Goal: Task Accomplishment & Management: Manage account settings

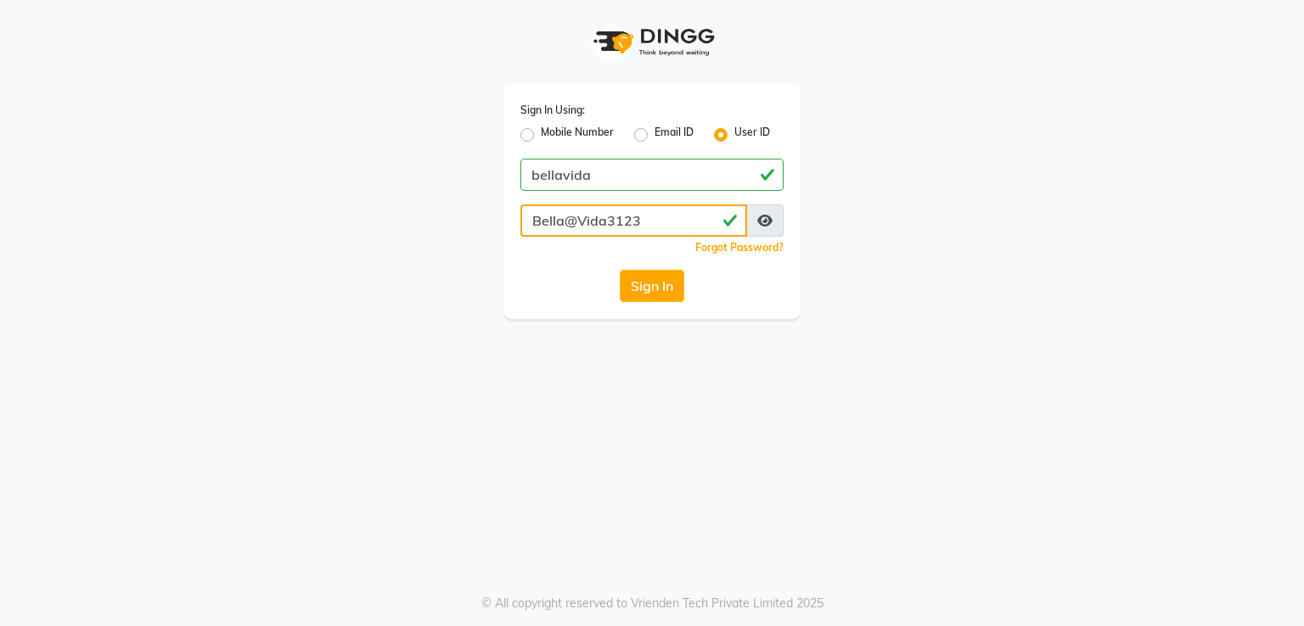
drag, startPoint x: 645, startPoint y: 227, endPoint x: 367, endPoint y: 232, distance: 278.4
click at [367, 232] on div "Sign In Using: Mobile Number Email ID User ID bellavida Bella@Vida3123 Remember…" at bounding box center [652, 159] width 968 height 319
drag, startPoint x: 358, startPoint y: 334, endPoint x: 375, endPoint y: 336, distance: 17.2
click at [358, 335] on div "Sign In Using: Mobile Number Email ID User ID bellavida Bella@Vida3123 Remember…" at bounding box center [652, 313] width 1304 height 626
click at [661, 289] on button "Sign In" at bounding box center [652, 286] width 65 height 32
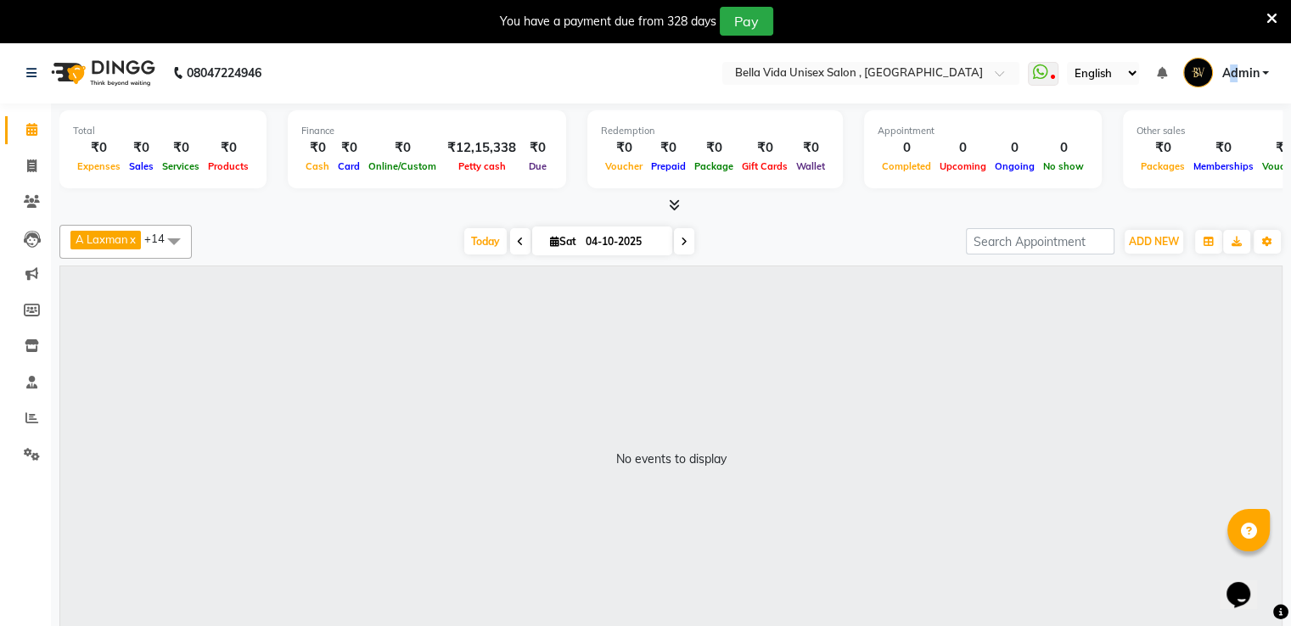
click at [1233, 72] on span "Admin" at bounding box center [1239, 74] width 37 height 18
click at [25, 465] on link "Settings" at bounding box center [25, 455] width 41 height 28
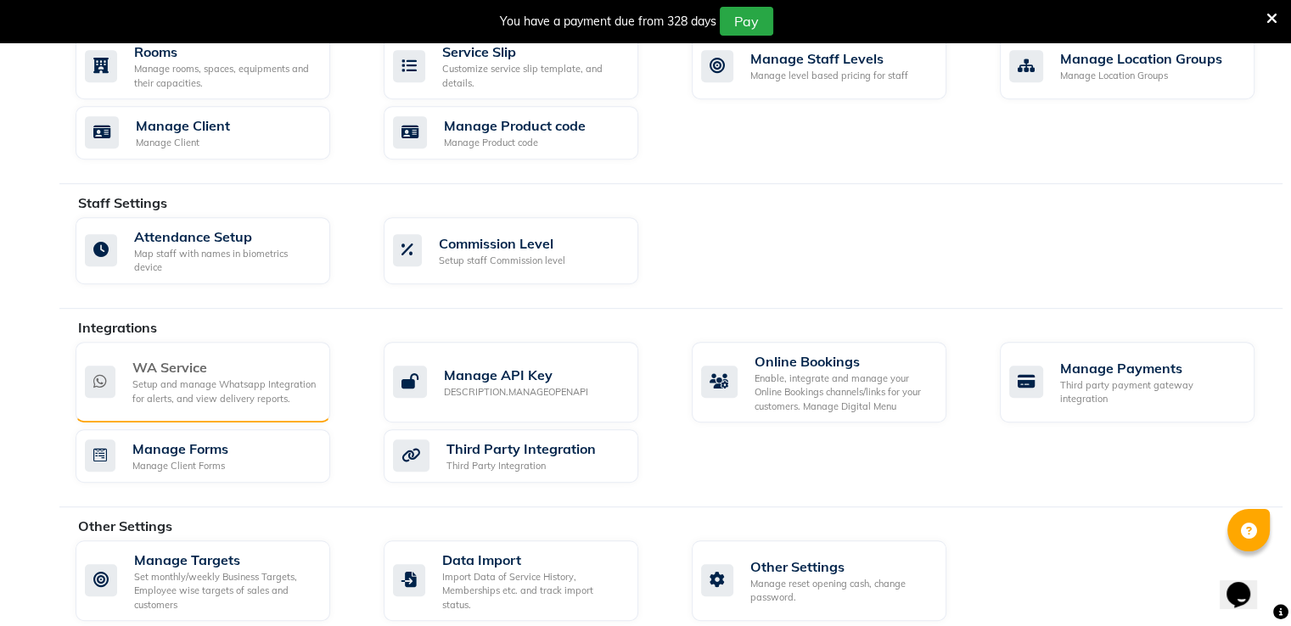
click at [216, 342] on div "WA Service Setup and manage Whatsapp Integration for alerts, and view delivery …" at bounding box center [203, 382] width 255 height 81
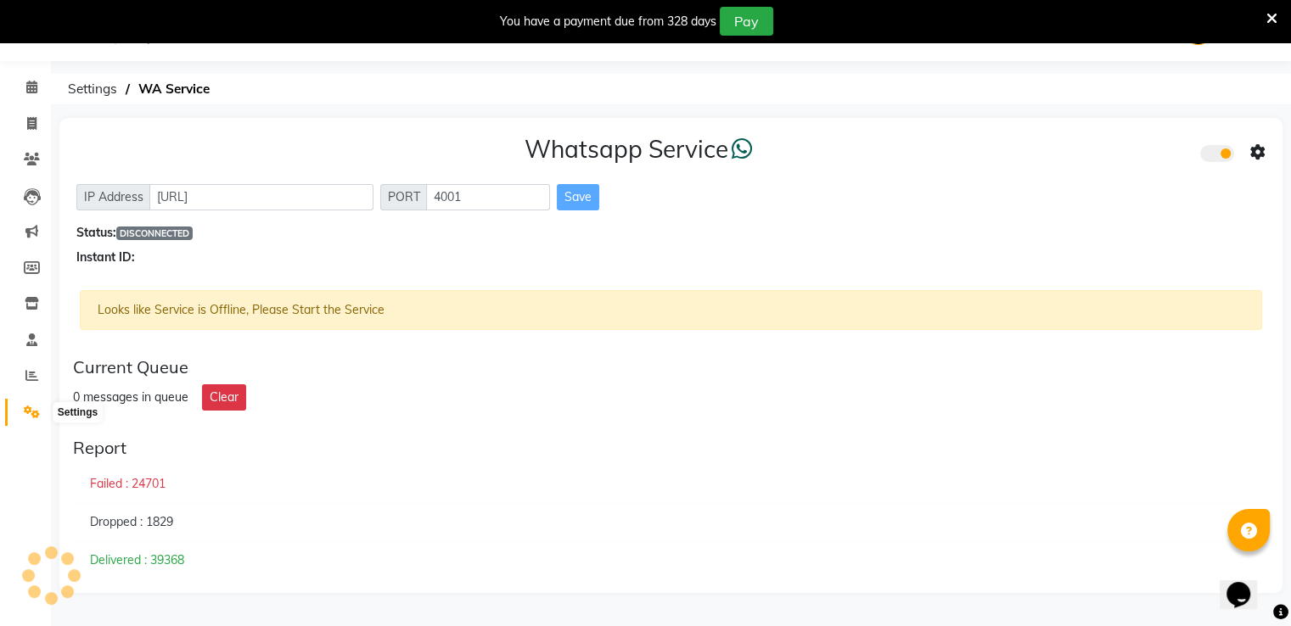
click at [17, 405] on span at bounding box center [32, 413] width 30 height 20
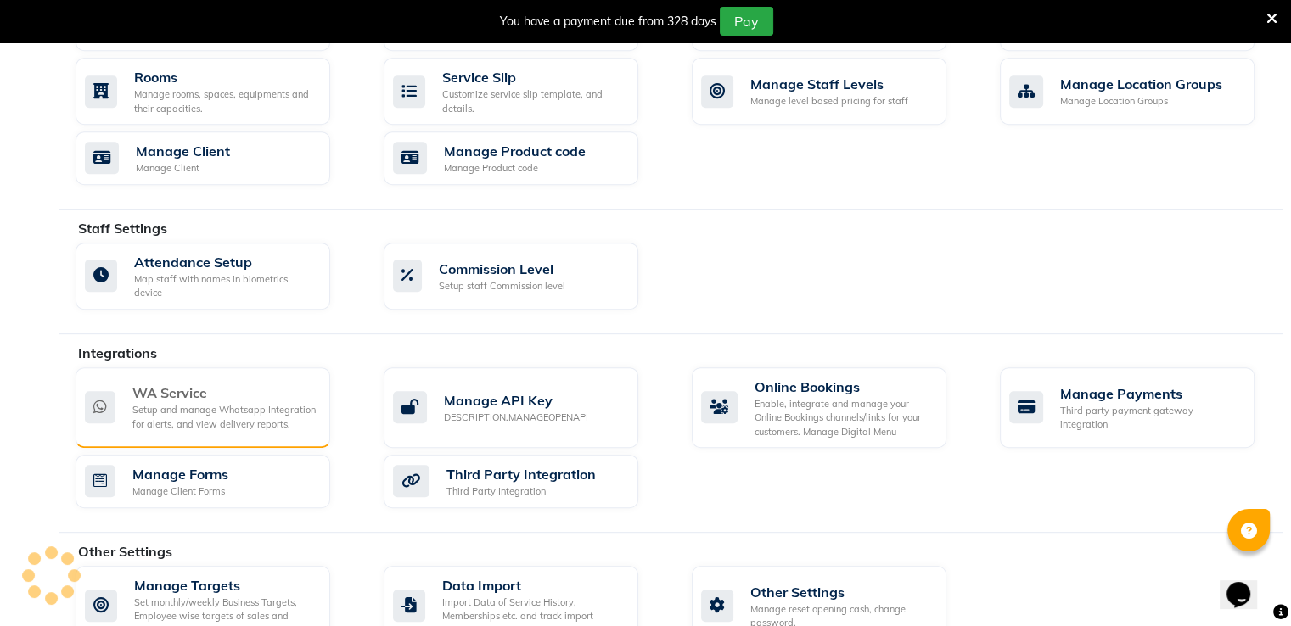
scroll to position [793, 0]
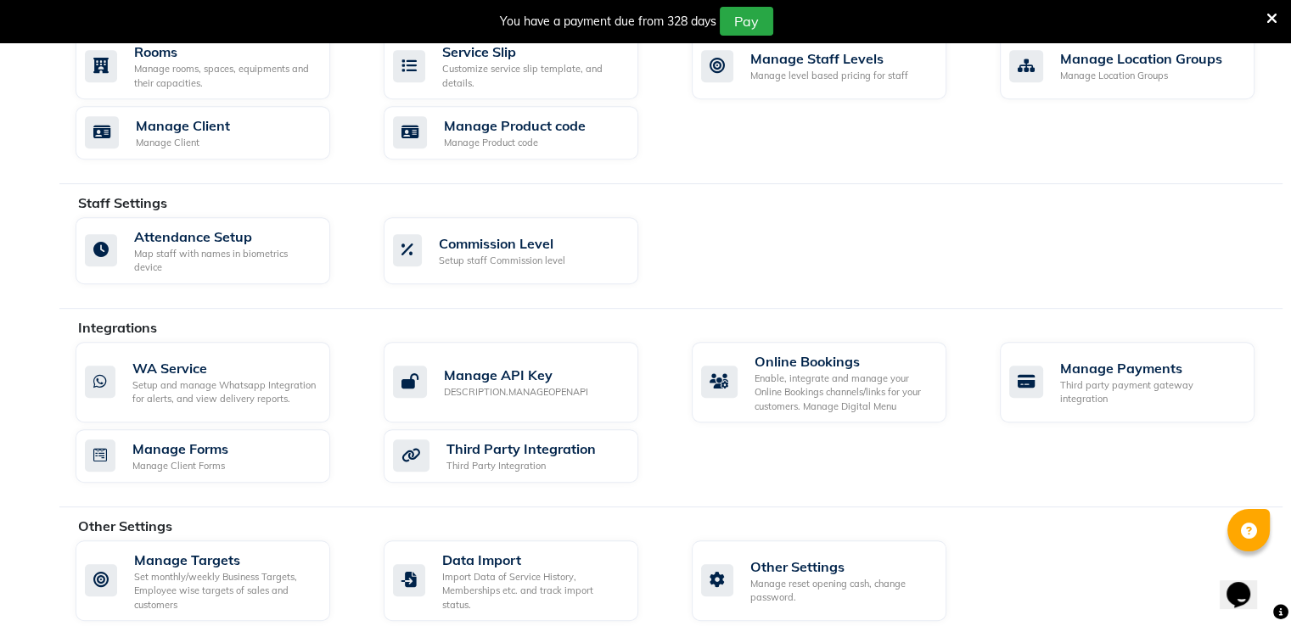
click at [1247, 543] on div at bounding box center [1248, 530] width 42 height 42
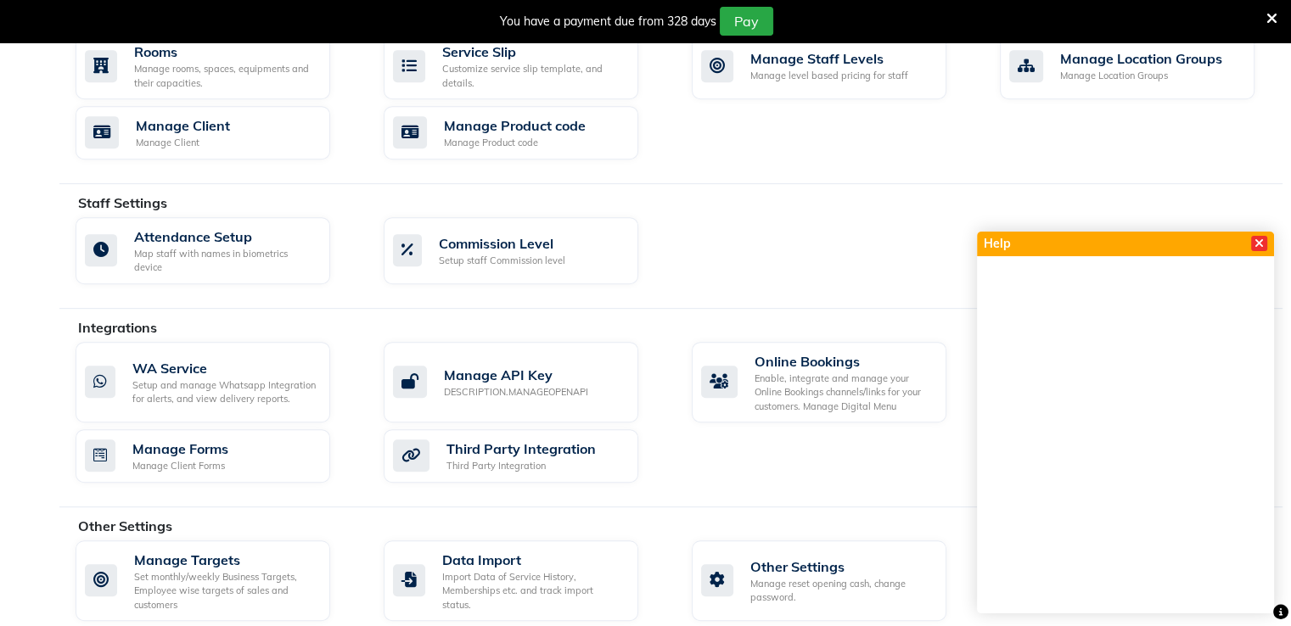
click at [1254, 236] on span at bounding box center [1259, 243] width 16 height 15
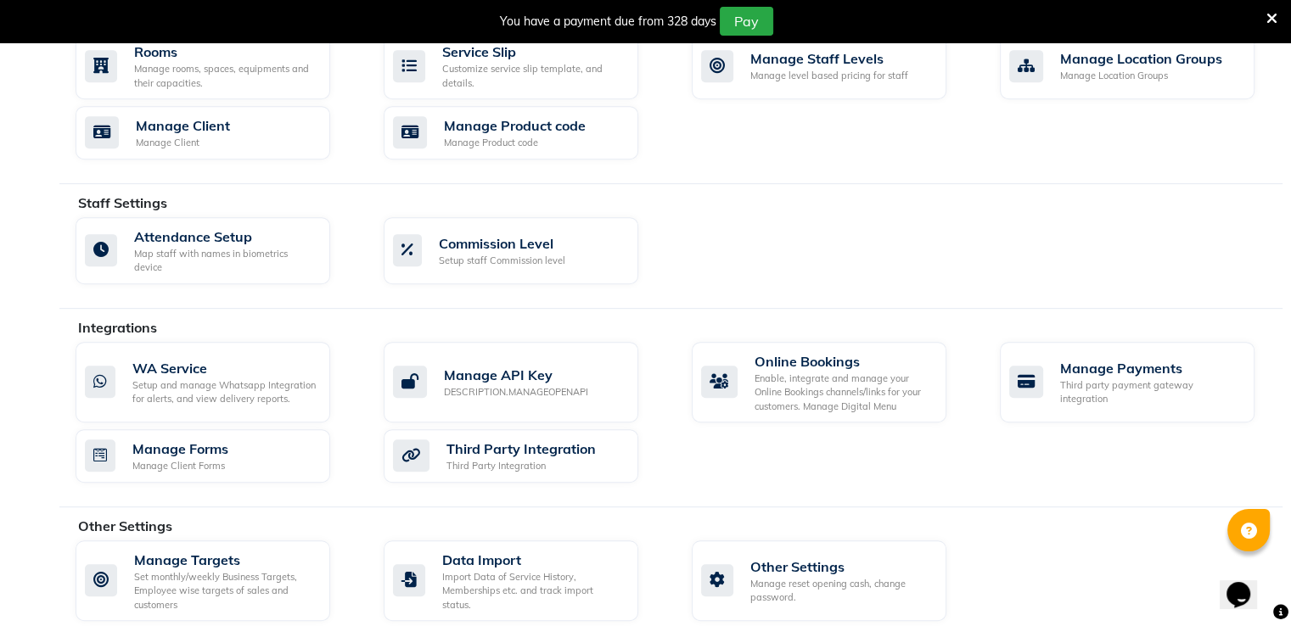
click at [1269, 520] on div at bounding box center [1248, 530] width 42 height 42
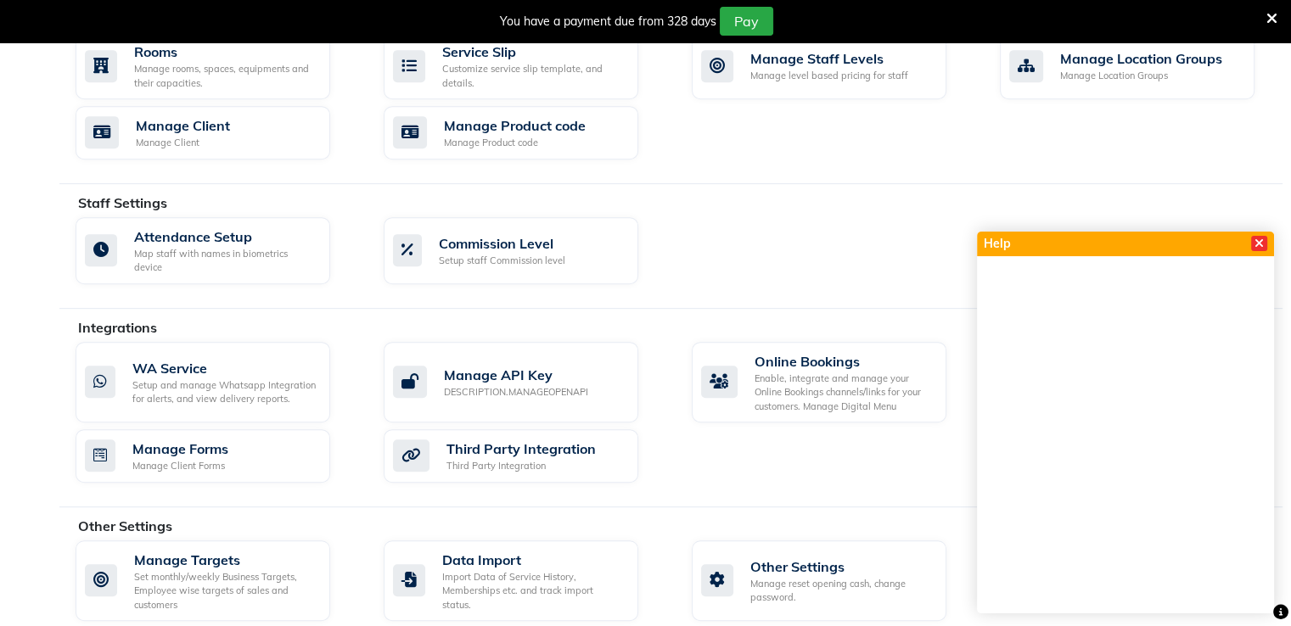
click at [1261, 240] on icon at bounding box center [1259, 244] width 9 height 12
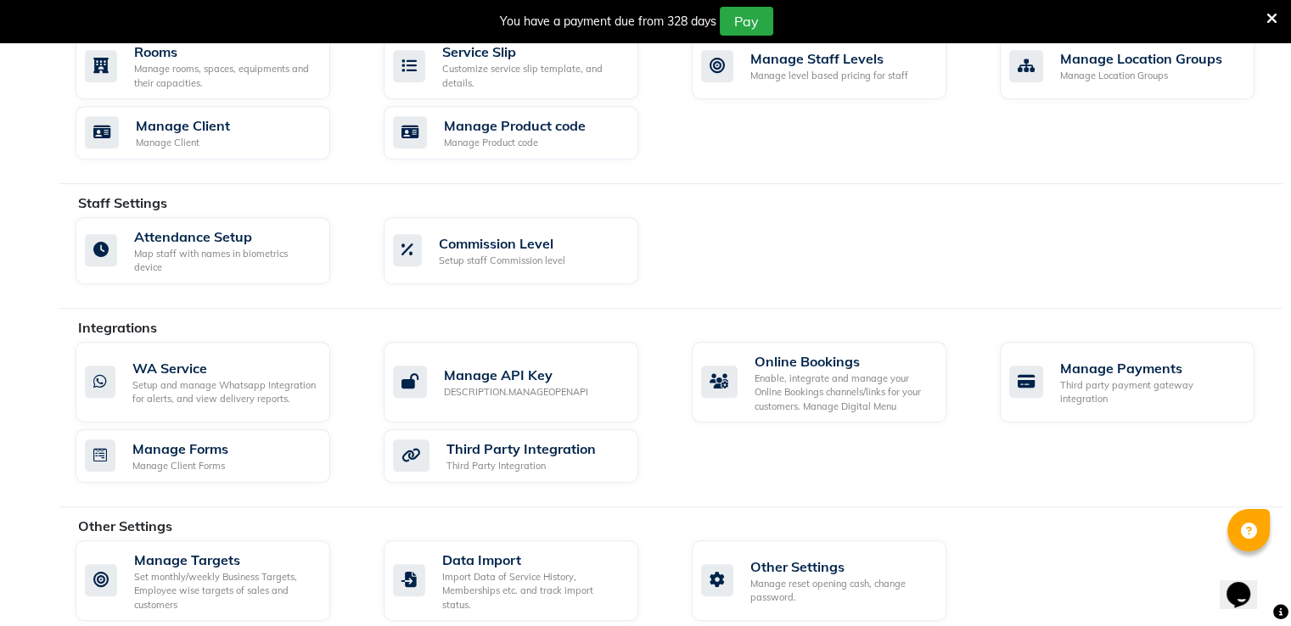
click at [1270, 11] on icon at bounding box center [1271, 18] width 11 height 15
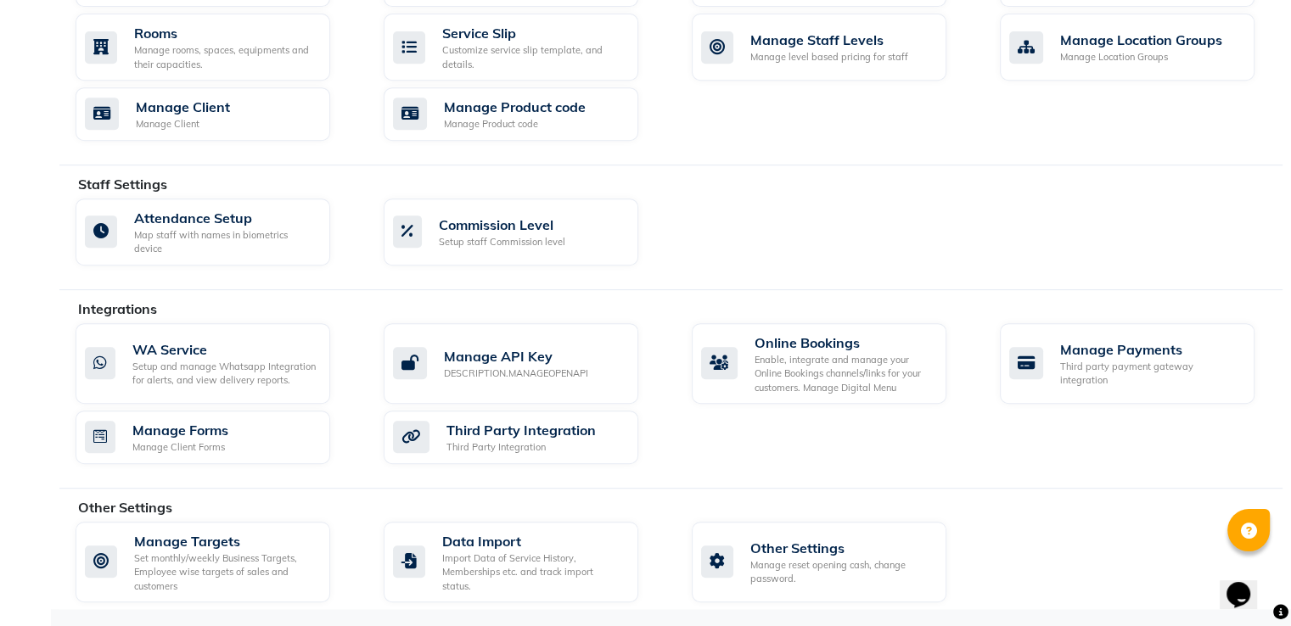
scroll to position [750, 0]
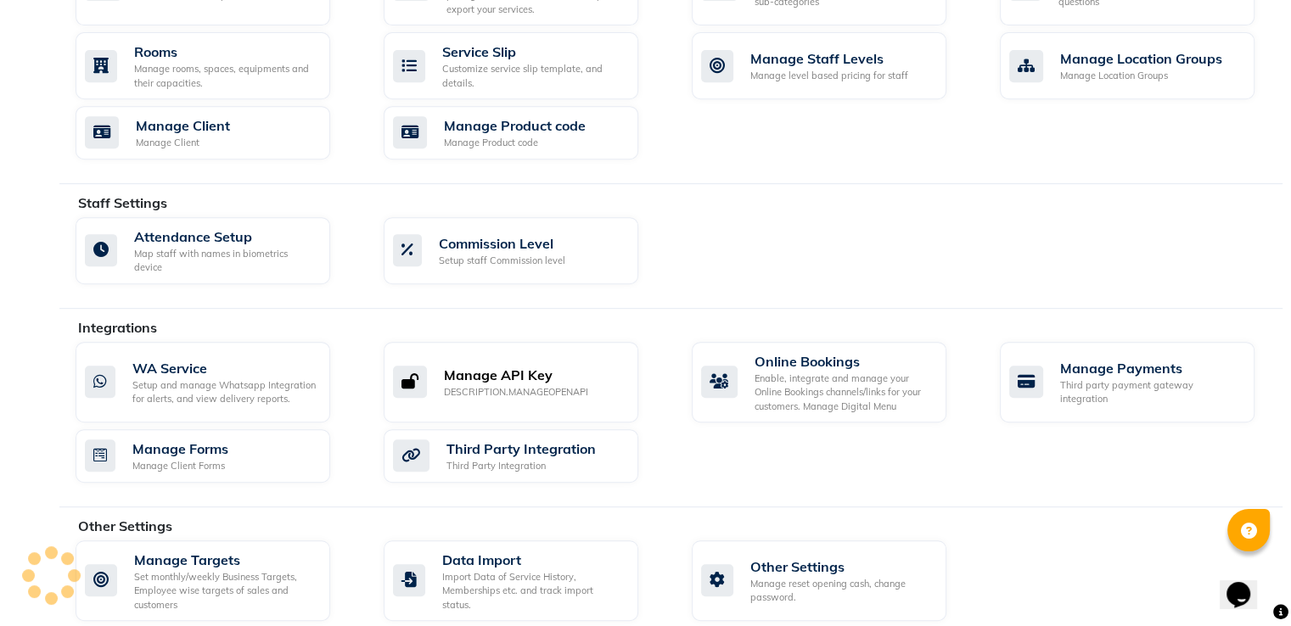
click at [548, 365] on div "Manage API Key" at bounding box center [516, 375] width 144 height 20
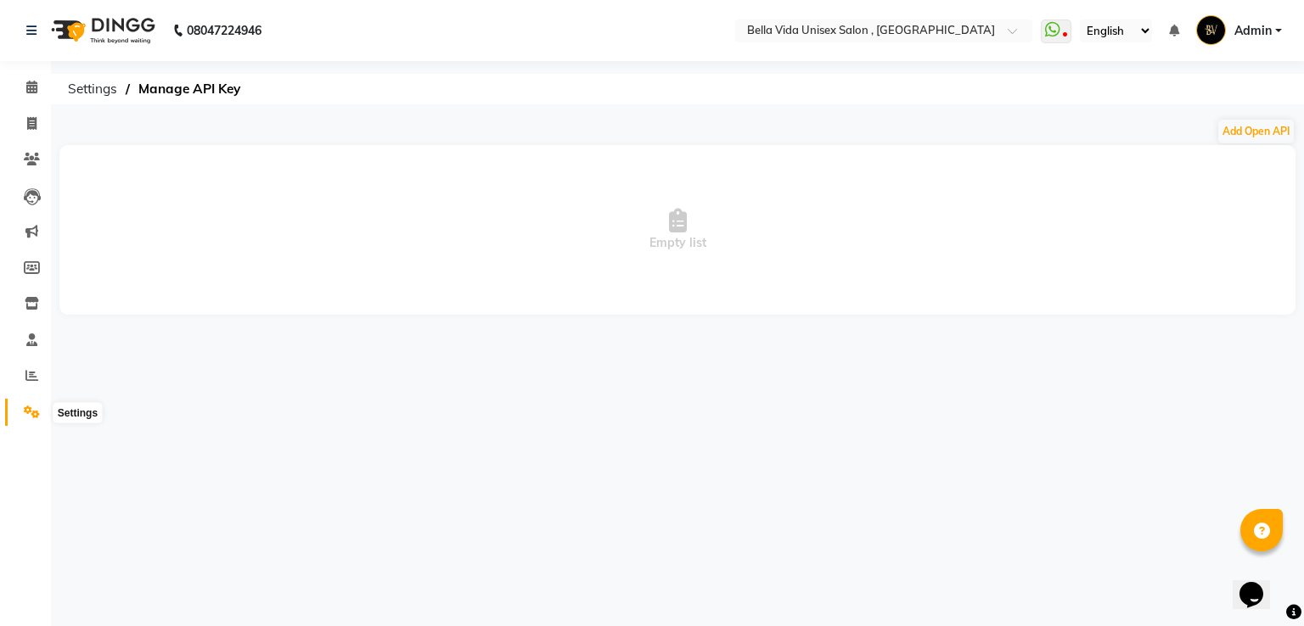
drag, startPoint x: 30, startPoint y: 412, endPoint x: 48, endPoint y: 384, distance: 33.2
click at [31, 412] on icon at bounding box center [32, 412] width 16 height 13
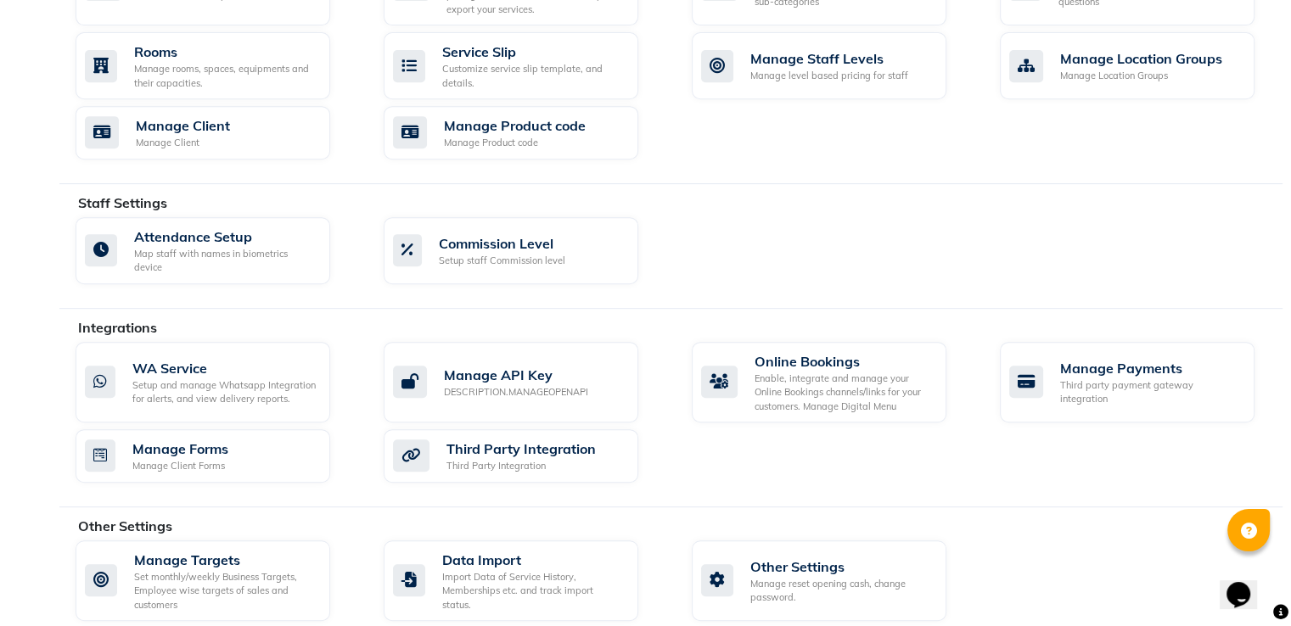
scroll to position [750, 0]
click at [844, 576] on div "Manage reset opening cash, change password." at bounding box center [841, 590] width 182 height 28
select select "2: 15"
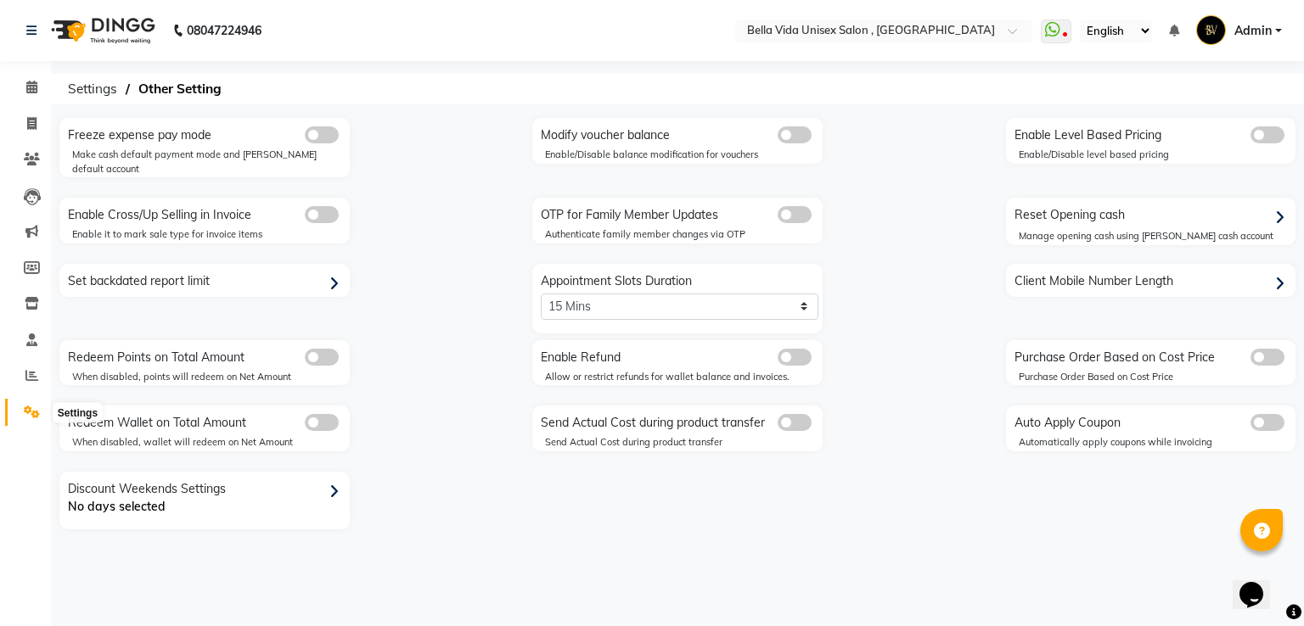
click at [41, 413] on span at bounding box center [32, 413] width 30 height 20
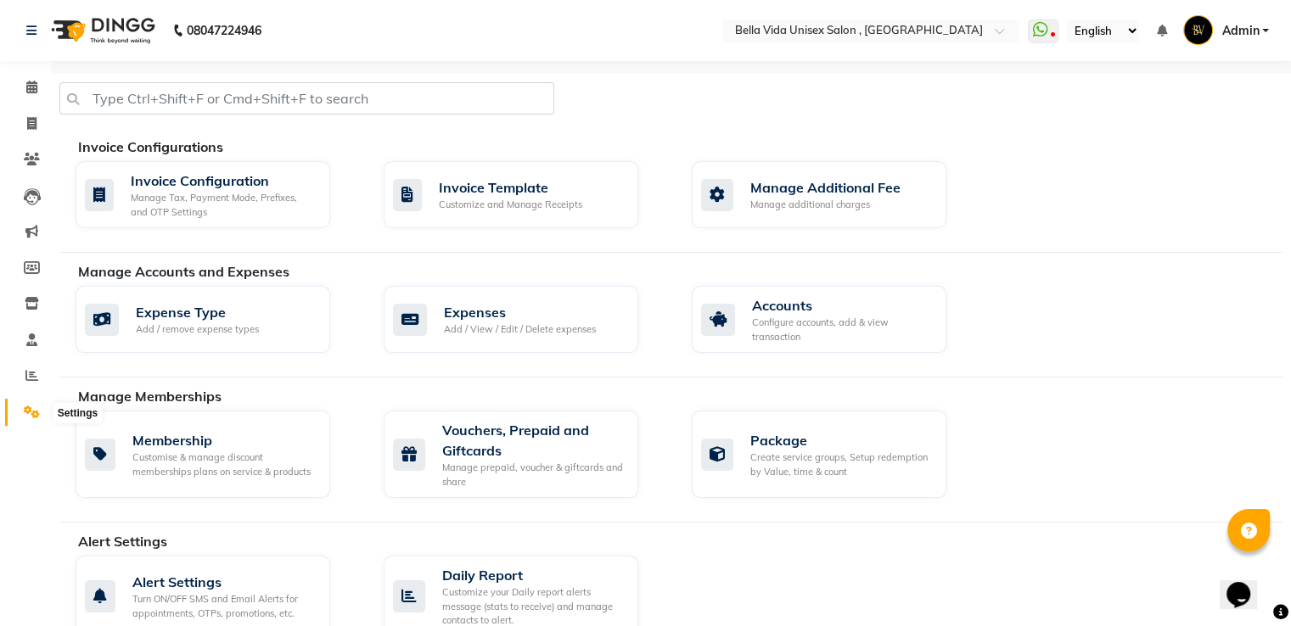
click at [34, 407] on icon at bounding box center [32, 412] width 16 height 13
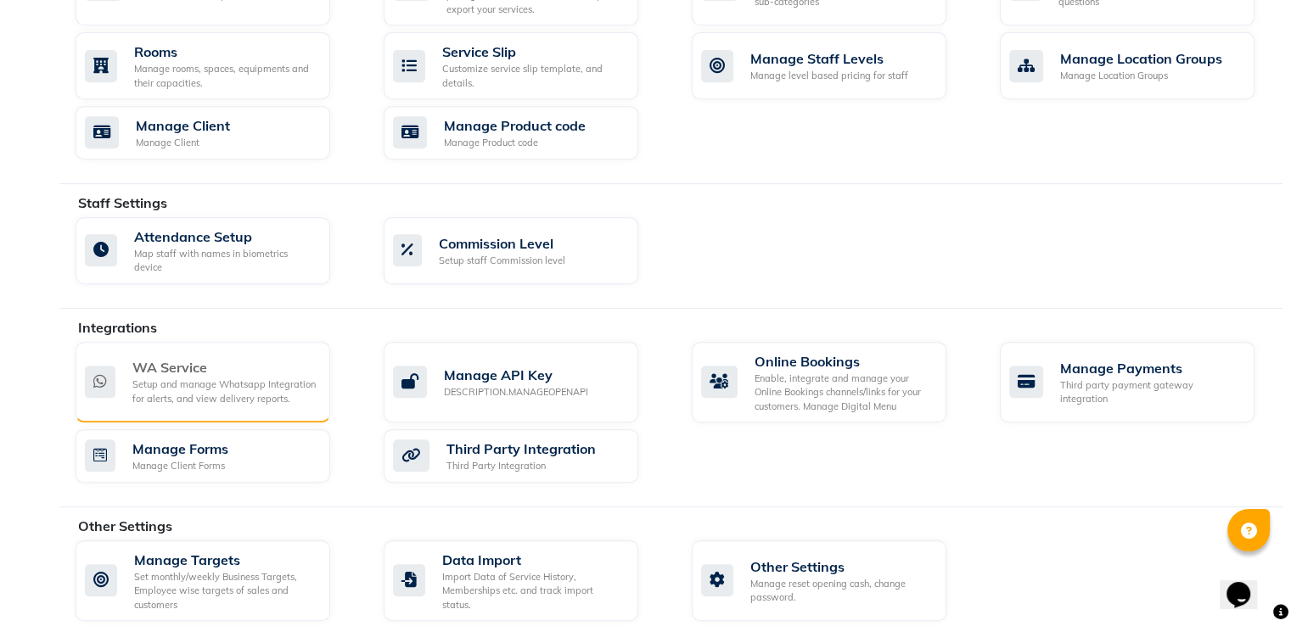
scroll to position [750, 0]
click at [200, 378] on div "Setup and manage Whatsapp Integration for alerts, and view delivery reports." at bounding box center [224, 392] width 184 height 28
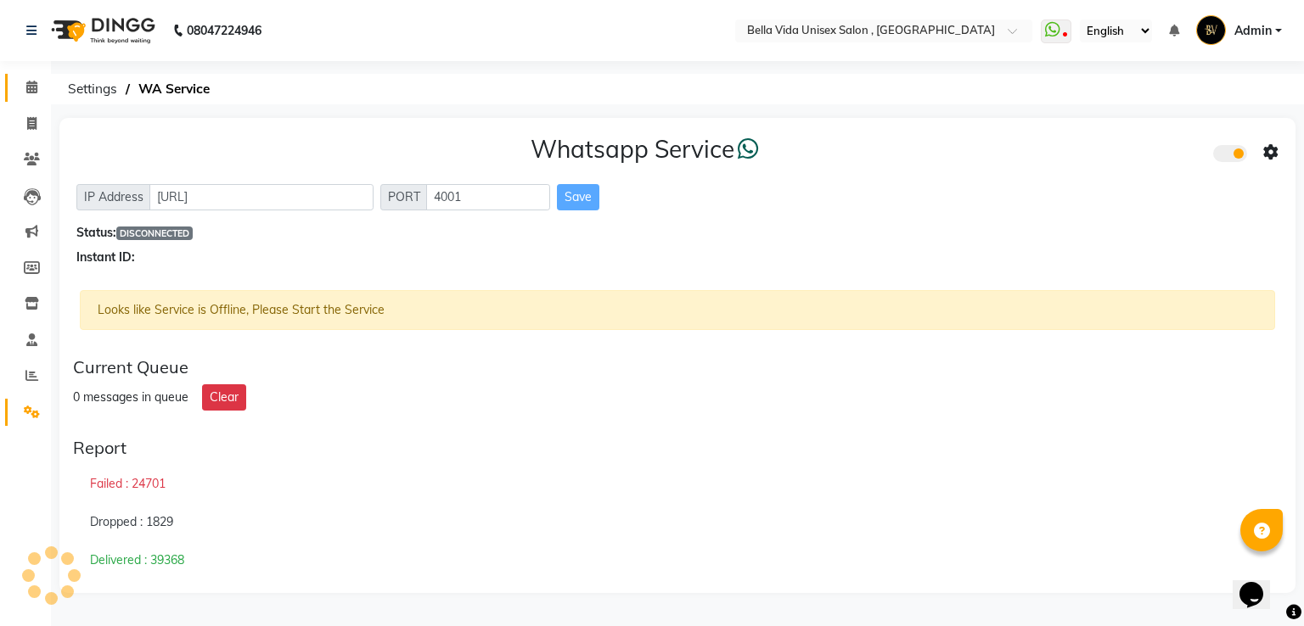
click at [33, 96] on span at bounding box center [32, 88] width 30 height 20
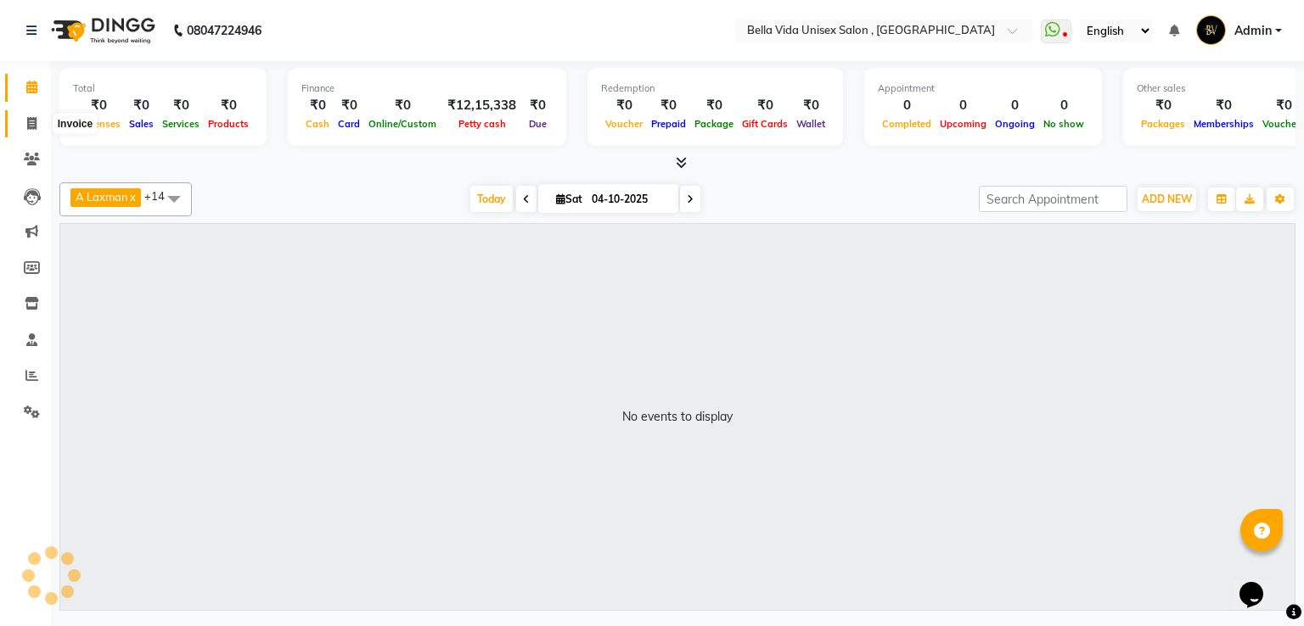
click at [31, 121] on icon at bounding box center [31, 123] width 9 height 13
select select "5207"
select select "service"
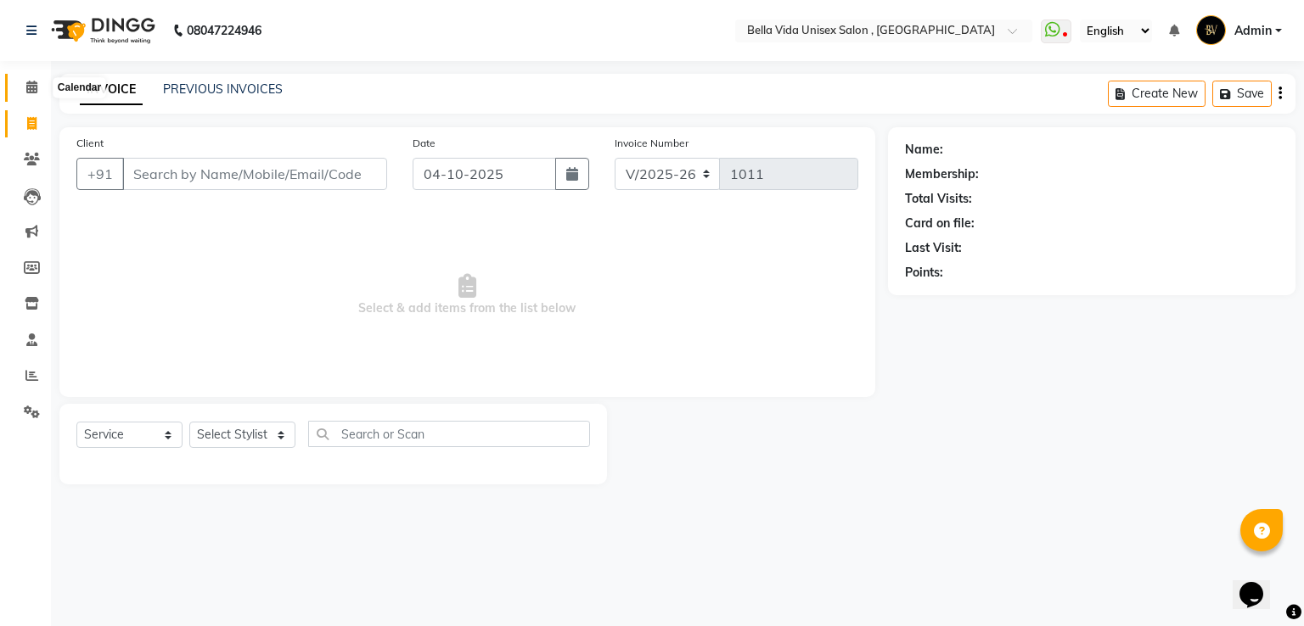
click at [35, 92] on icon at bounding box center [31, 87] width 11 height 13
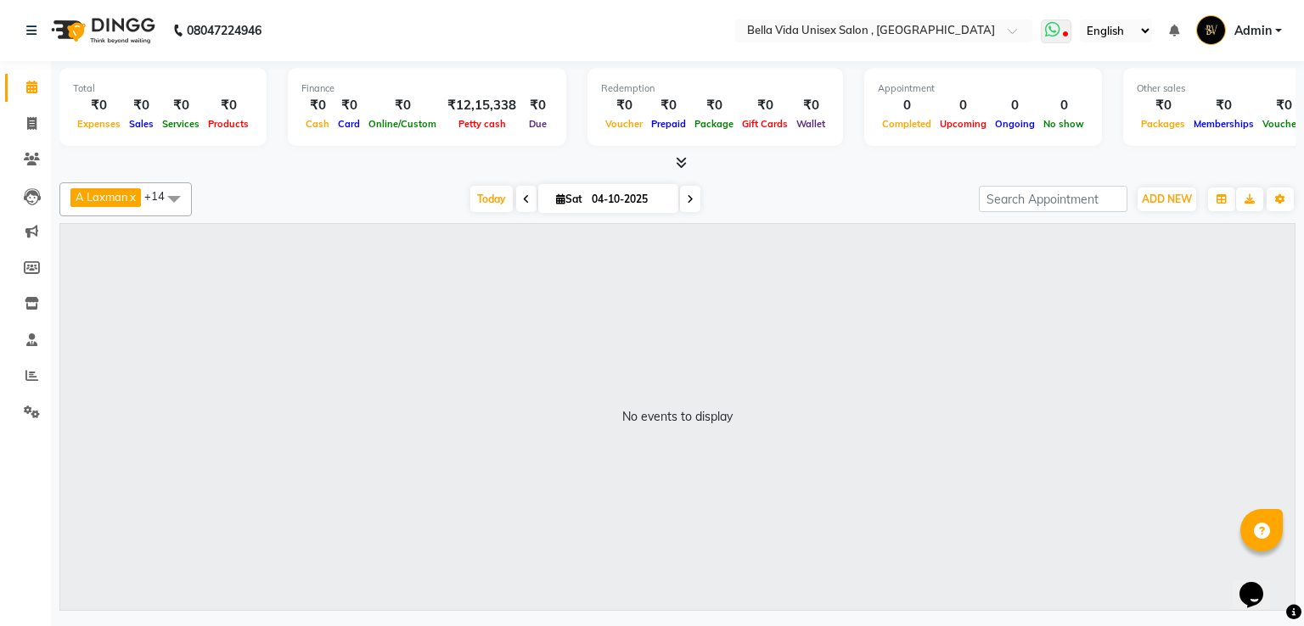
click at [1065, 32] on icon at bounding box center [1065, 35] width 5 height 8
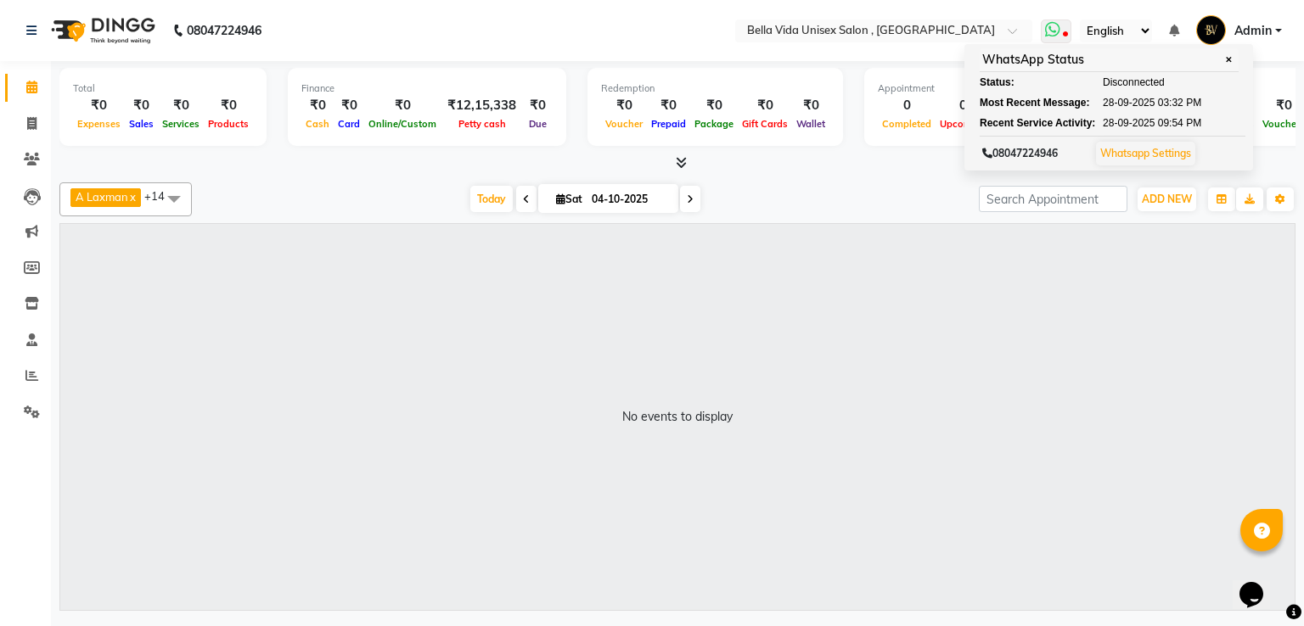
click at [1170, 154] on link "Whatsapp Settings" at bounding box center [1145, 153] width 91 height 13
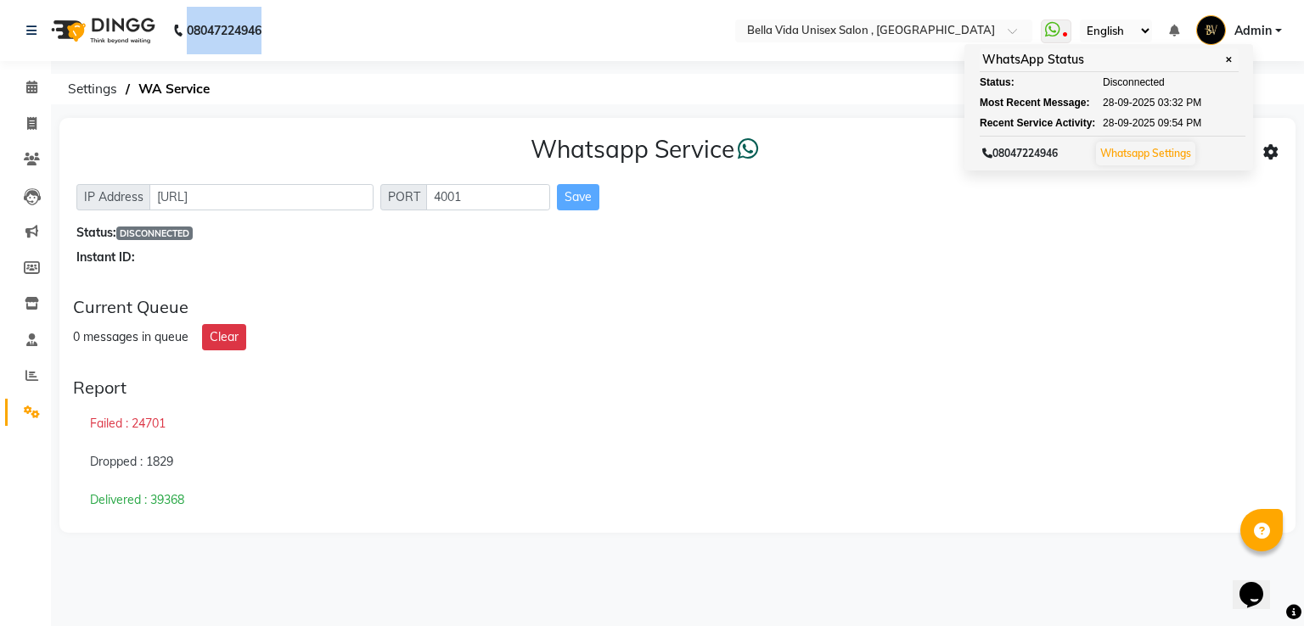
drag, startPoint x: 180, startPoint y: 30, endPoint x: 295, endPoint y: 31, distance: 115.4
click at [295, 31] on nav "[PHONE_NUMBER] Need Help? Call us on 08047224946 Select Location × Bella Vida U…" at bounding box center [652, 30] width 1304 height 61
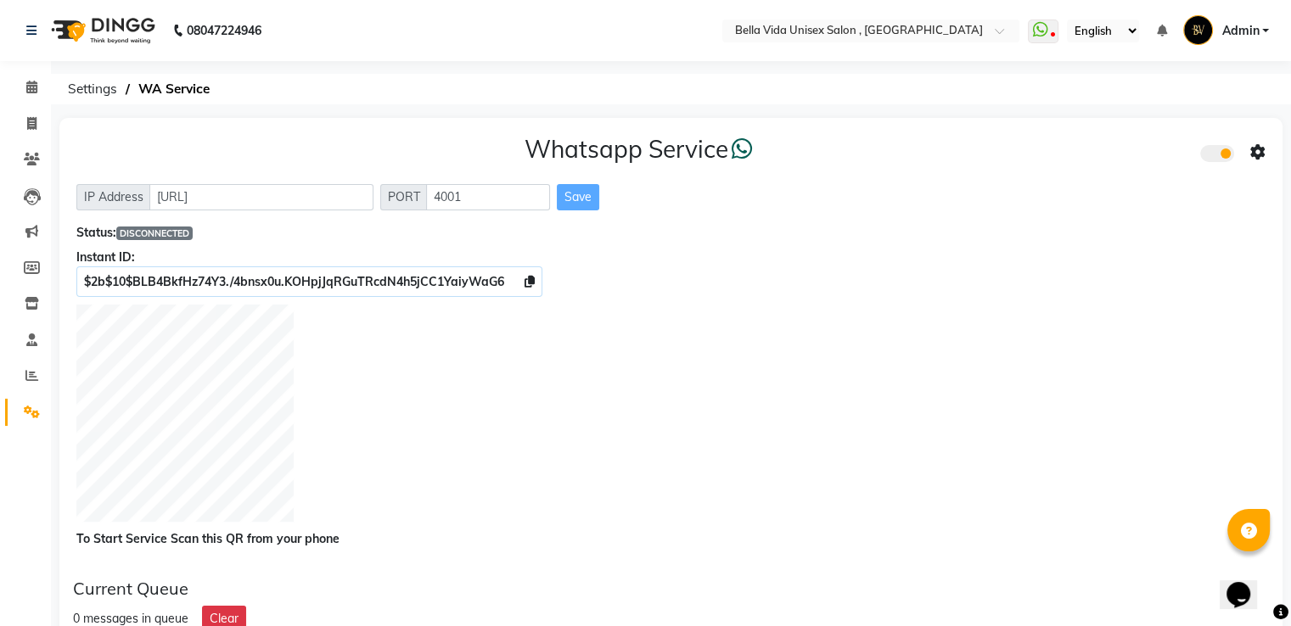
click at [1108, 166] on div "Whatsapp Service" at bounding box center [670, 153] width 1189 height 36
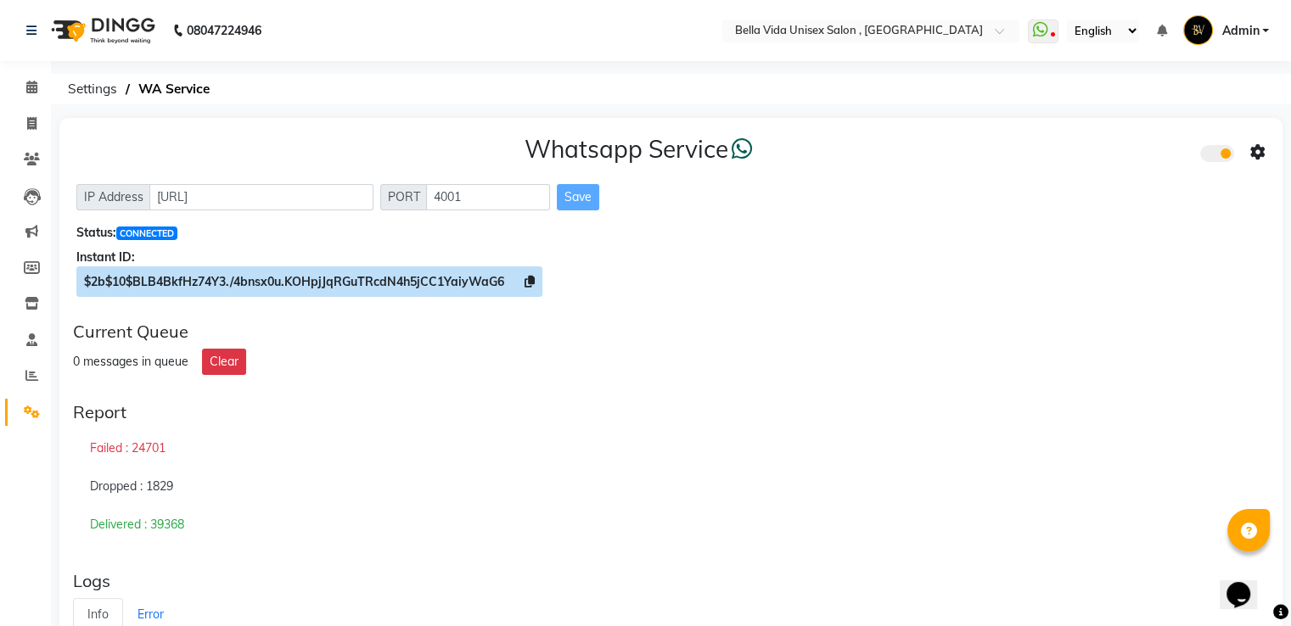
click at [530, 279] on icon at bounding box center [530, 282] width 10 height 12
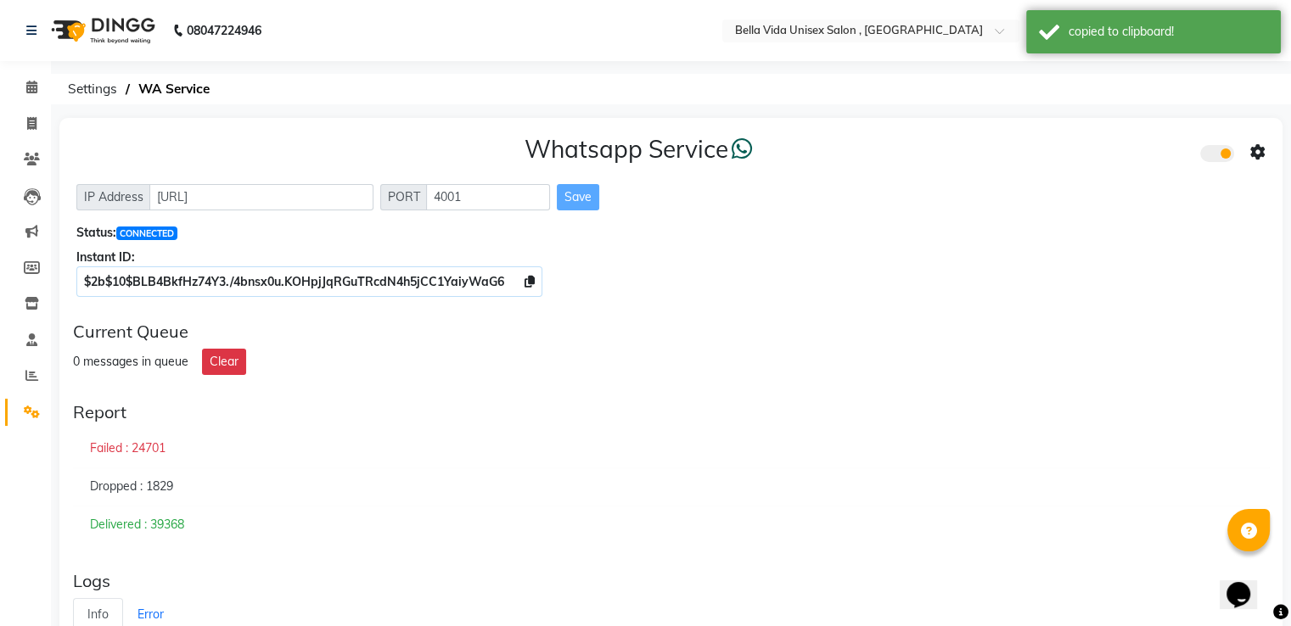
click at [1263, 155] on icon at bounding box center [1257, 152] width 15 height 15
click at [1076, 130] on div "Whatsapp Settings" at bounding box center [1135, 135] width 194 height 21
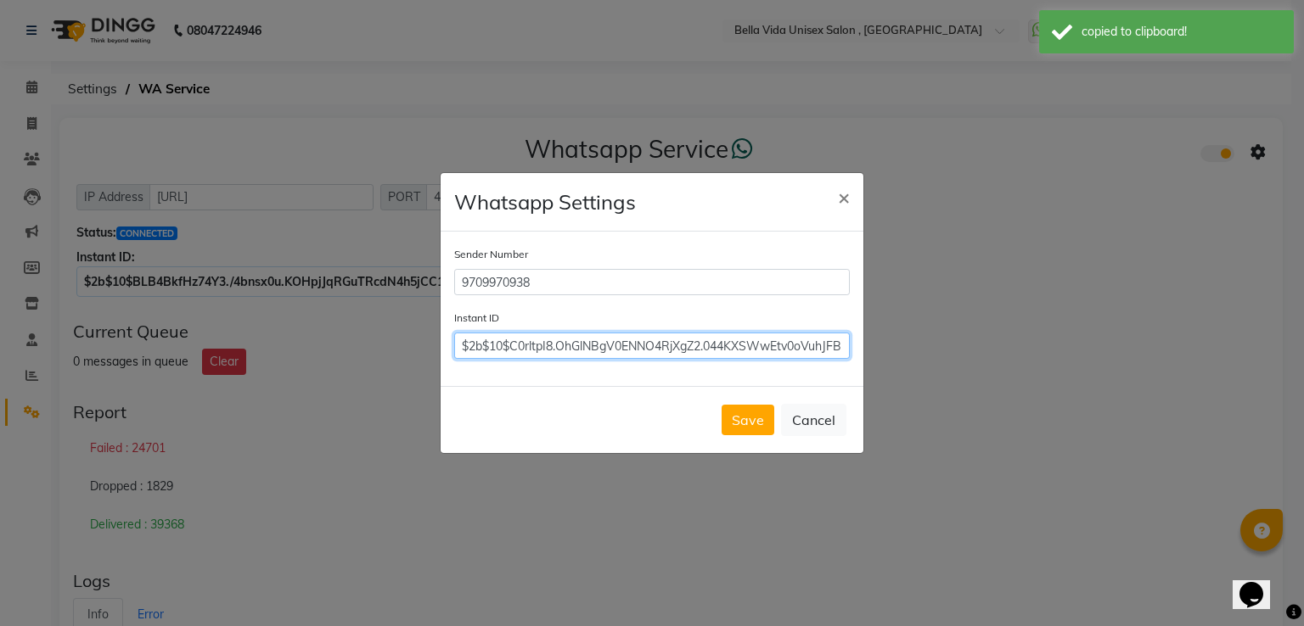
click at [669, 344] on input "$2b$10$C0rltpI8.OhGlNBgV0ENNO4RjXgZ2.044KXSWwEtv0oVuhJFBHewC" at bounding box center [652, 346] width 396 height 26
paste input "$2b$10$BLB4BkfHz74Y3./4bnsx0u.KOHpjJqRGuTRcdN4h5jCC1YaiyWaG6"
type input "$2b$10$BLB4BkfHz74Y3./4bnsx0u.KOHpjJqRGuTRcdN4h5jCC1YaiyWaG6"
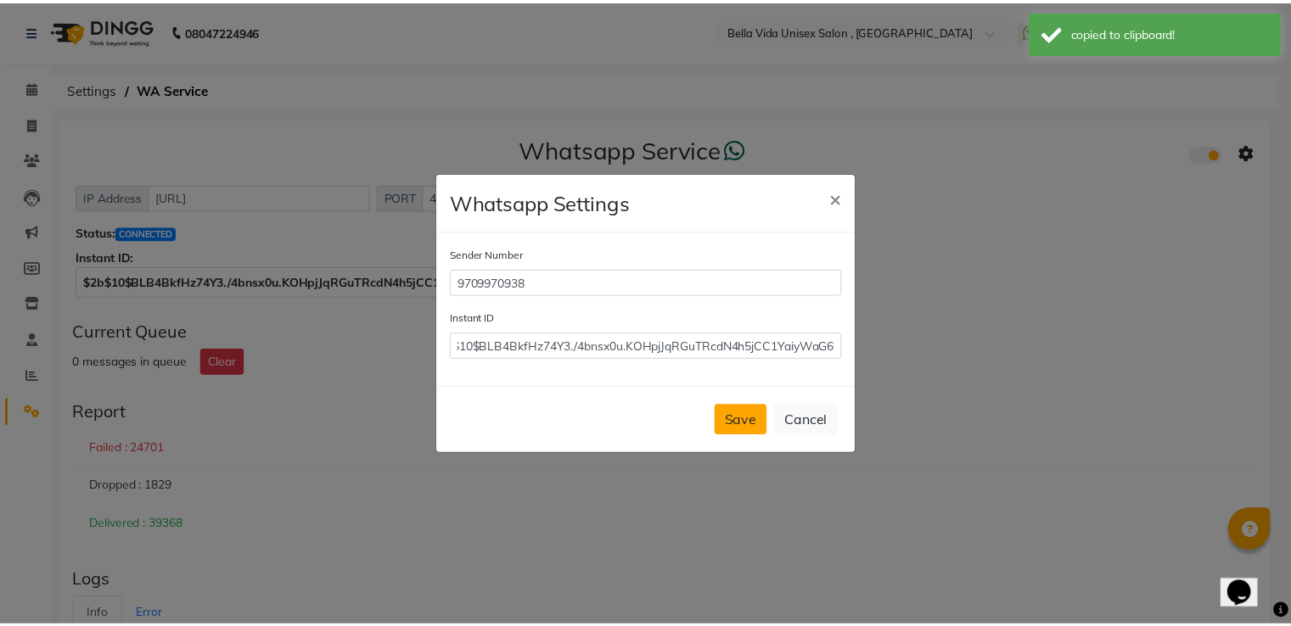
scroll to position [0, 0]
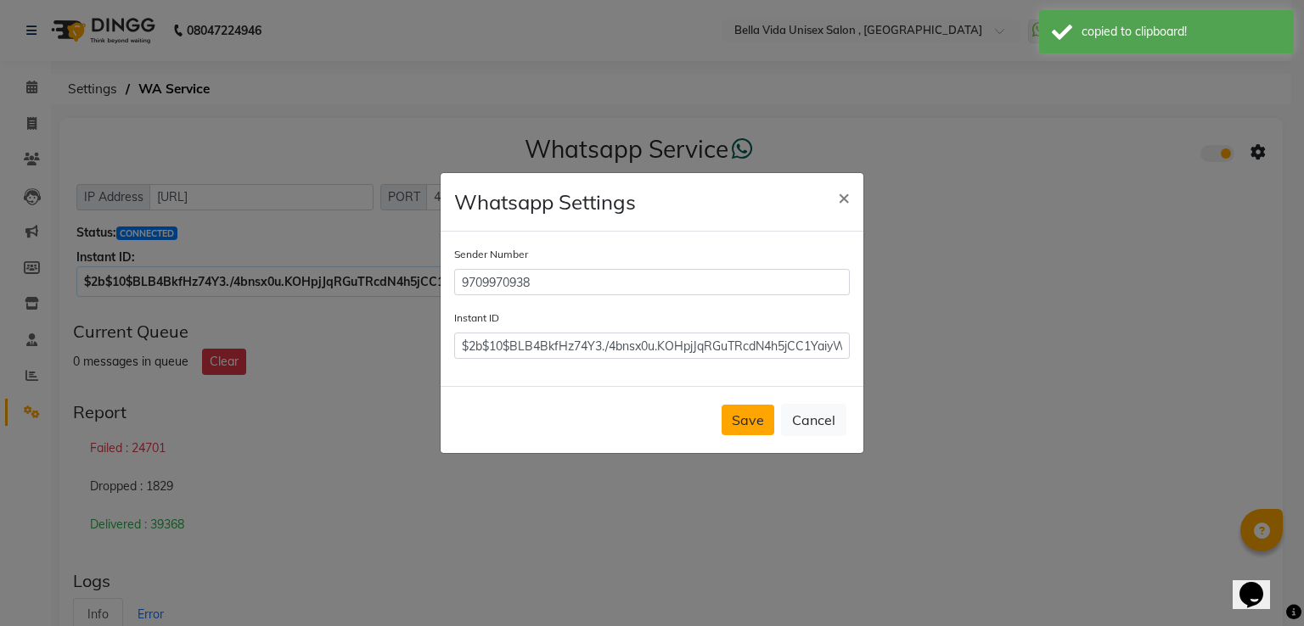
click at [744, 415] on button "Save" at bounding box center [747, 420] width 53 height 31
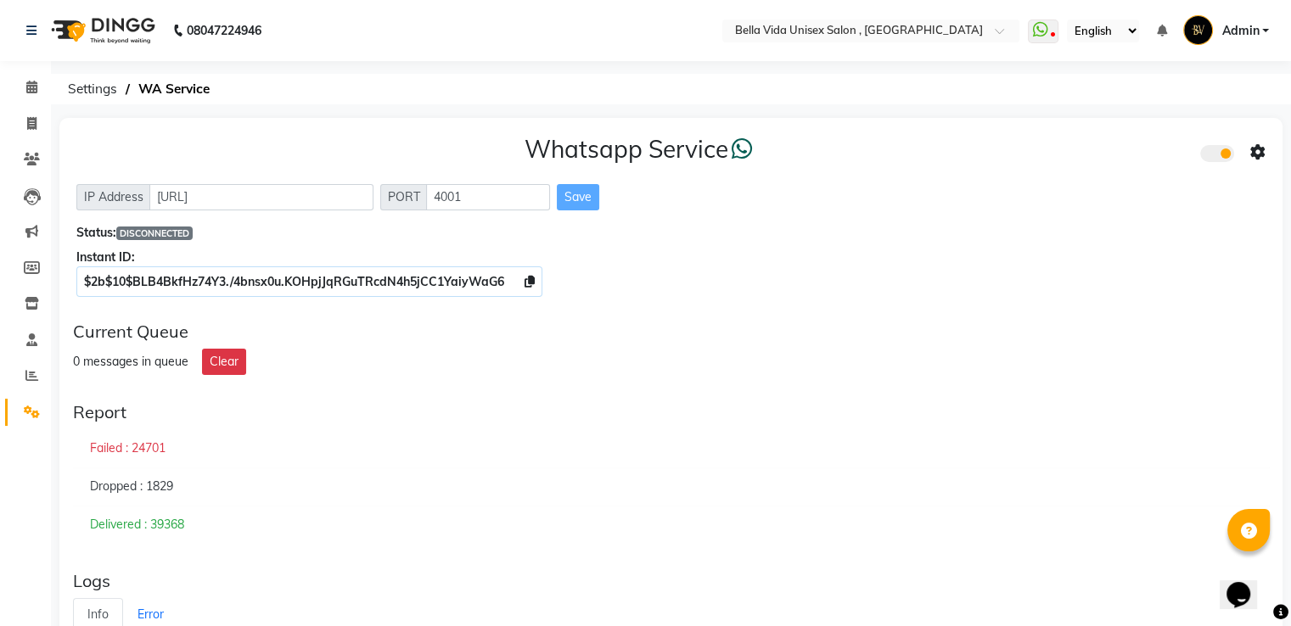
click at [1056, 228] on div "Status: DISCONNECTED" at bounding box center [670, 233] width 1189 height 18
click at [1080, 123] on div "Whatsapp Service IP Address [URL] PORT 4001 Save Status: DISCONNECTED Instant I…" at bounding box center [670, 213] width 1223 height 190
